Goal: Information Seeking & Learning: Learn about a topic

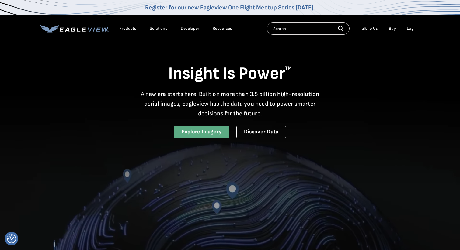
click at [209, 131] on link "Explore Imagery" at bounding box center [201, 132] width 55 height 12
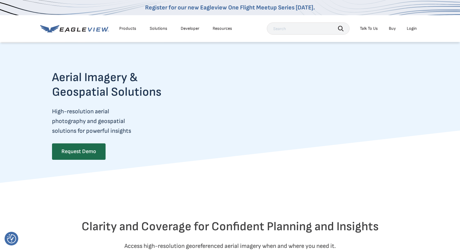
click at [133, 29] on div "Products" at bounding box center [127, 28] width 17 height 5
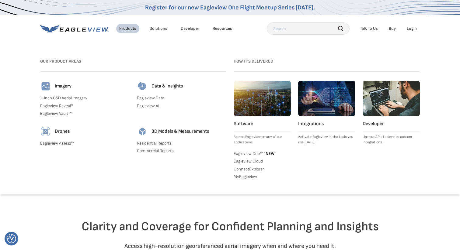
click at [146, 141] on link "Residential Reports" at bounding box center [181, 143] width 89 height 5
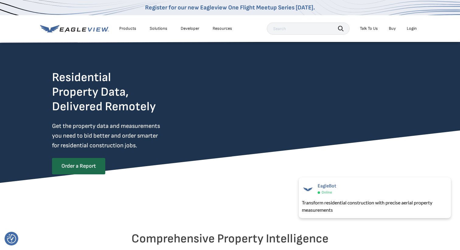
click at [128, 30] on div "Products" at bounding box center [127, 28] width 17 height 5
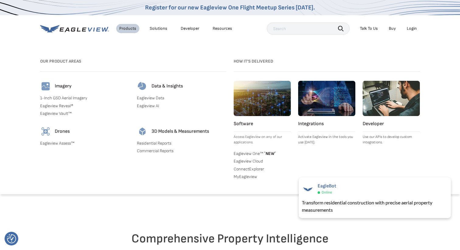
click at [219, 28] on div "Resources" at bounding box center [222, 28] width 19 height 5
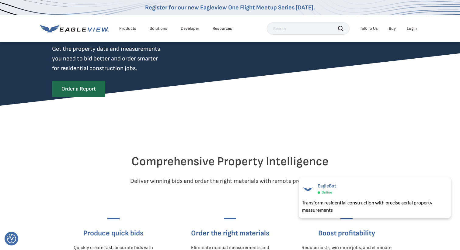
scroll to position [81, 0]
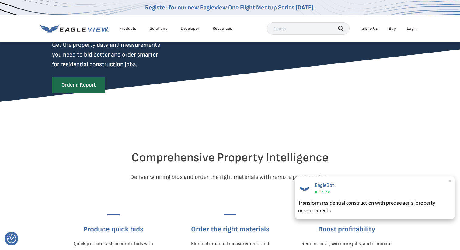
click at [450, 180] on span "×" at bounding box center [449, 181] width 3 height 6
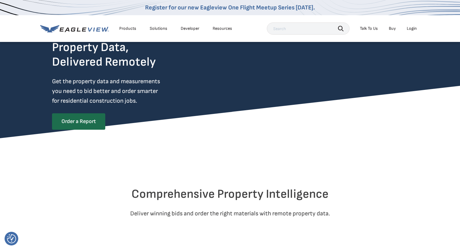
scroll to position [0, 0]
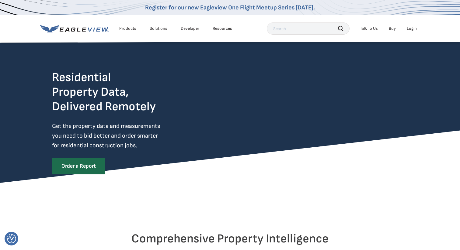
click at [127, 29] on div "Products" at bounding box center [127, 28] width 17 height 5
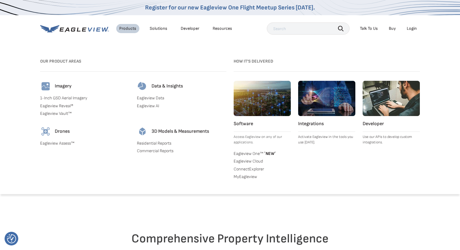
click at [145, 103] on link "Eagleview AI" at bounding box center [181, 105] width 89 height 5
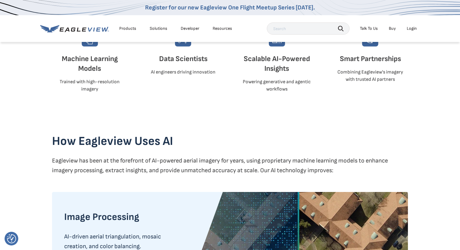
scroll to position [420, 0]
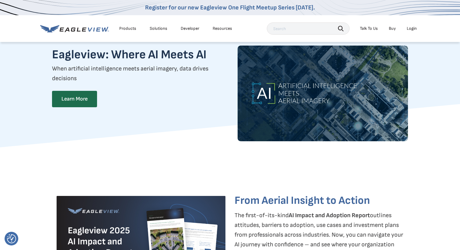
scroll to position [0, 0]
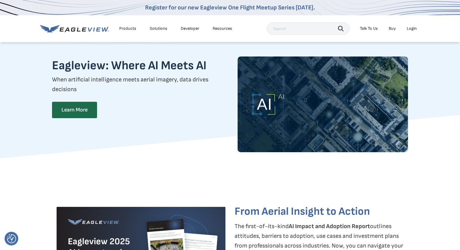
click at [126, 28] on div "Products" at bounding box center [127, 28] width 17 height 5
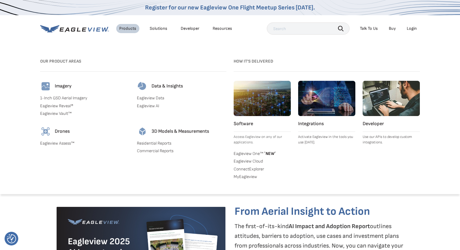
click at [61, 141] on link "Eagleview Assess™" at bounding box center [84, 143] width 89 height 5
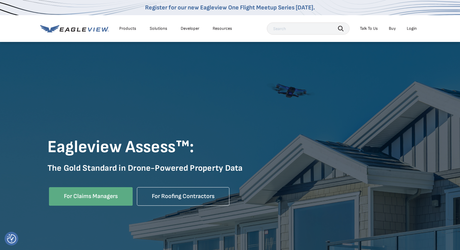
click at [128, 28] on div "Products" at bounding box center [127, 28] width 17 height 5
